Goal: Communication & Community: Ask a question

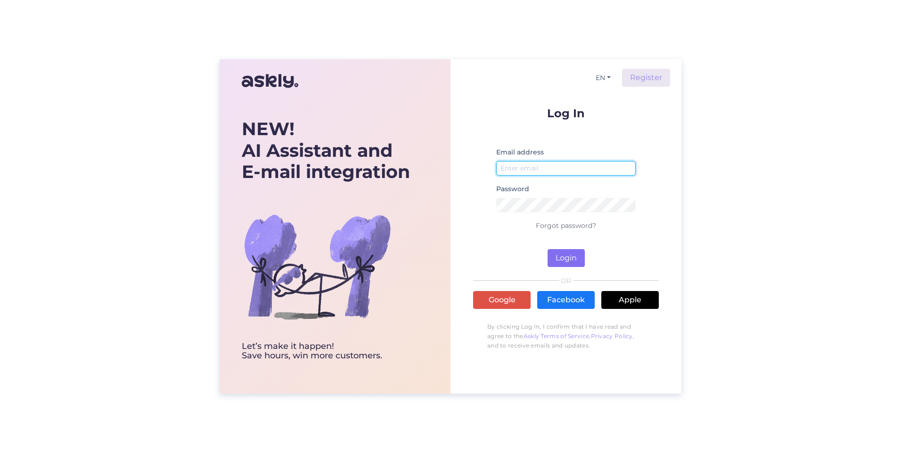
type input "[PERSON_NAME][EMAIL_ADDRESS][DOMAIN_NAME]"
click at [564, 257] on button "Login" at bounding box center [565, 258] width 37 height 18
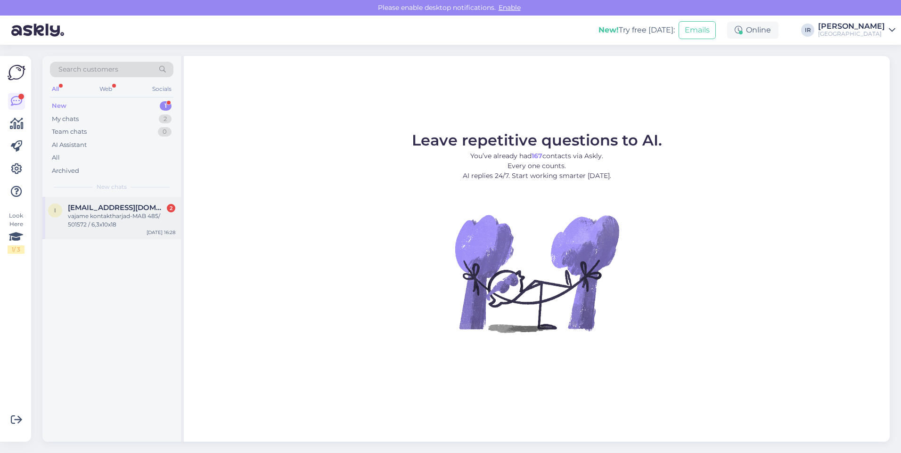
click at [98, 220] on div "vajame kontaktharjad-MAB 485/ 501572 / 6,3x10x18" at bounding box center [121, 220] width 107 height 17
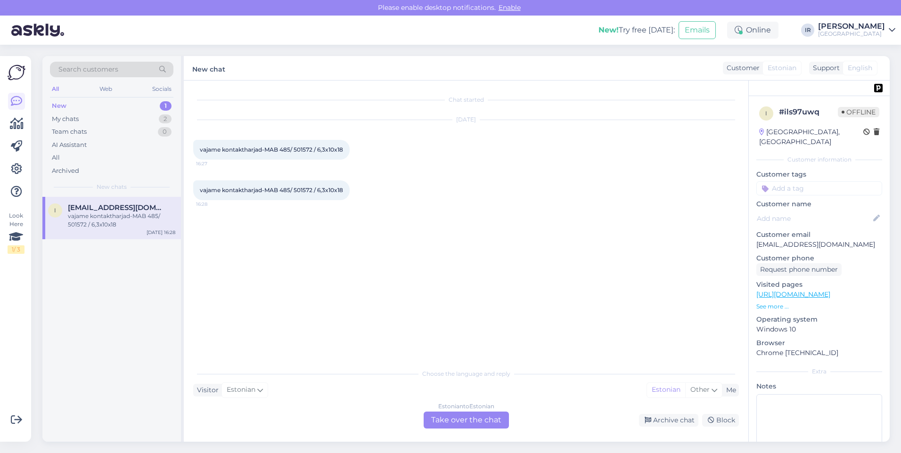
click at [455, 418] on div "Estonian to Estonian Take over the chat" at bounding box center [466, 420] width 85 height 17
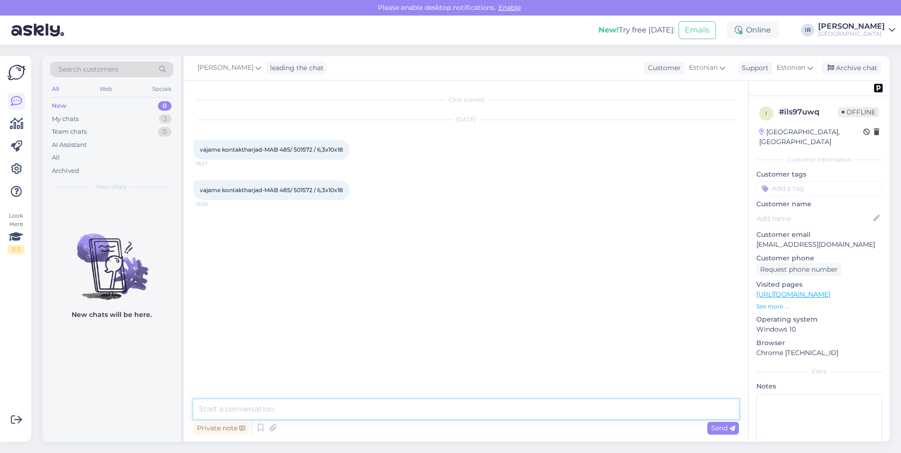
click at [349, 408] on textarea at bounding box center [466, 410] width 546 height 20
type textarea "Tere Tere,"
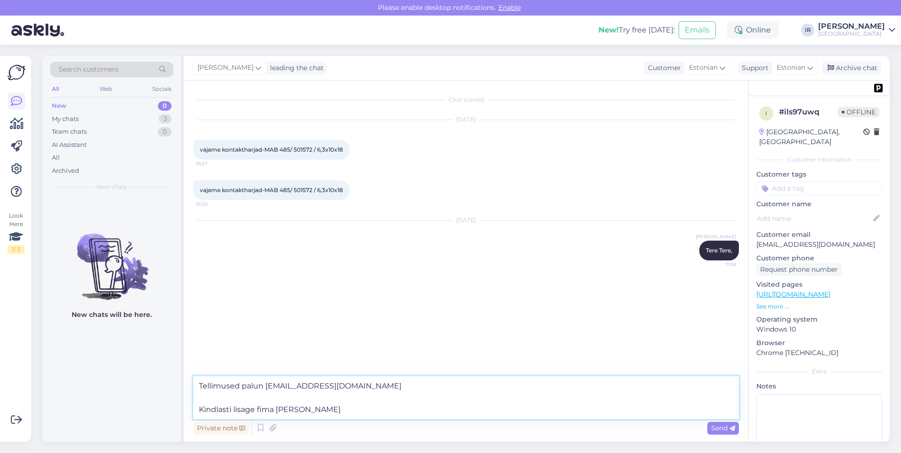
click at [234, 398] on textarea "Tellimused palun [EMAIL_ADDRESS][DOMAIN_NAME] Kindlasti lisage fima [PERSON_NAM…" at bounding box center [466, 397] width 546 height 43
click at [265, 387] on textarea "Tellimused palun [EMAIL_ADDRESS][DOMAIN_NAME] Kindlasti lisage fima [PERSON_NAM…" at bounding box center [466, 397] width 546 height 43
click at [333, 413] on textarea "Tellimused palun saatke [PERSON_NAME][EMAIL_ADDRESS][DOMAIN_NAME] Kindlasti lis…" at bounding box center [466, 397] width 546 height 43
type textarea "Tellimused palun saatke [PERSON_NAME][EMAIL_ADDRESS][DOMAIN_NAME] Kindlasti lis…"
click at [726, 432] on span "Send" at bounding box center [723, 428] width 24 height 8
